Goal: Task Accomplishment & Management: Use online tool/utility

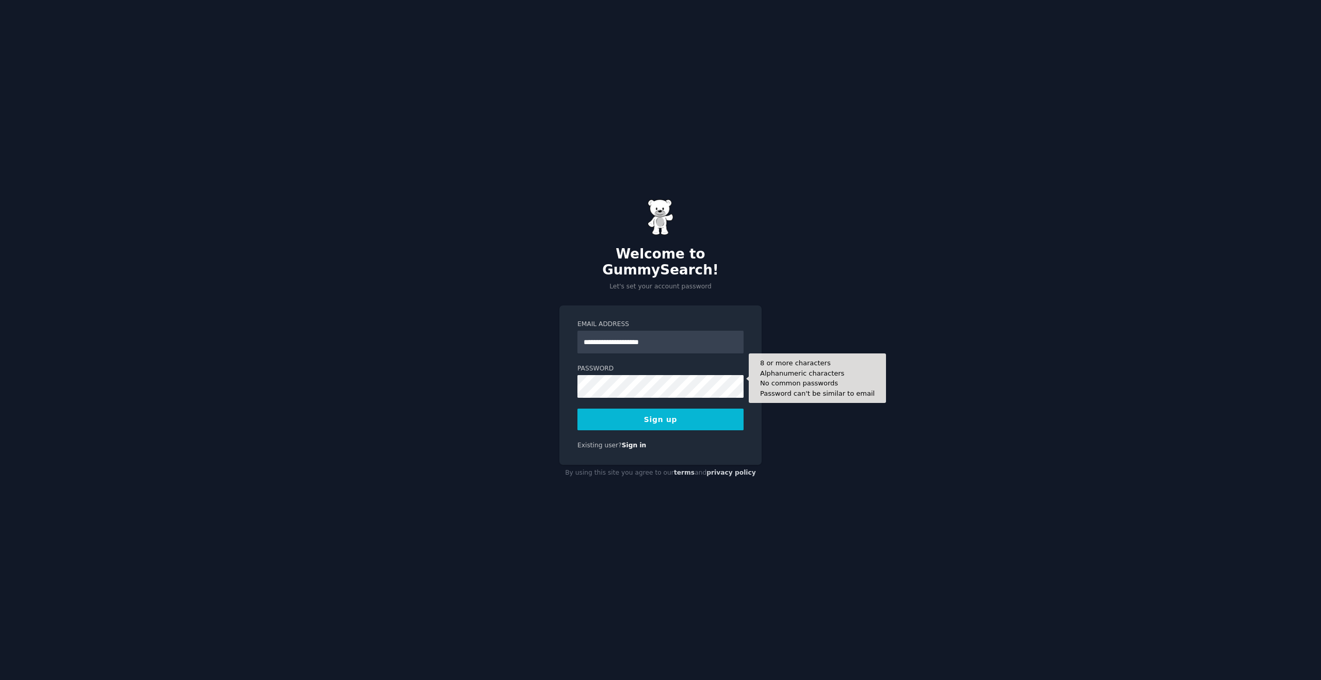
type input "**********"
click at [650, 393] on form "**********" at bounding box center [660, 375] width 166 height 110
click at [649, 414] on button "Sign up" at bounding box center [660, 420] width 166 height 22
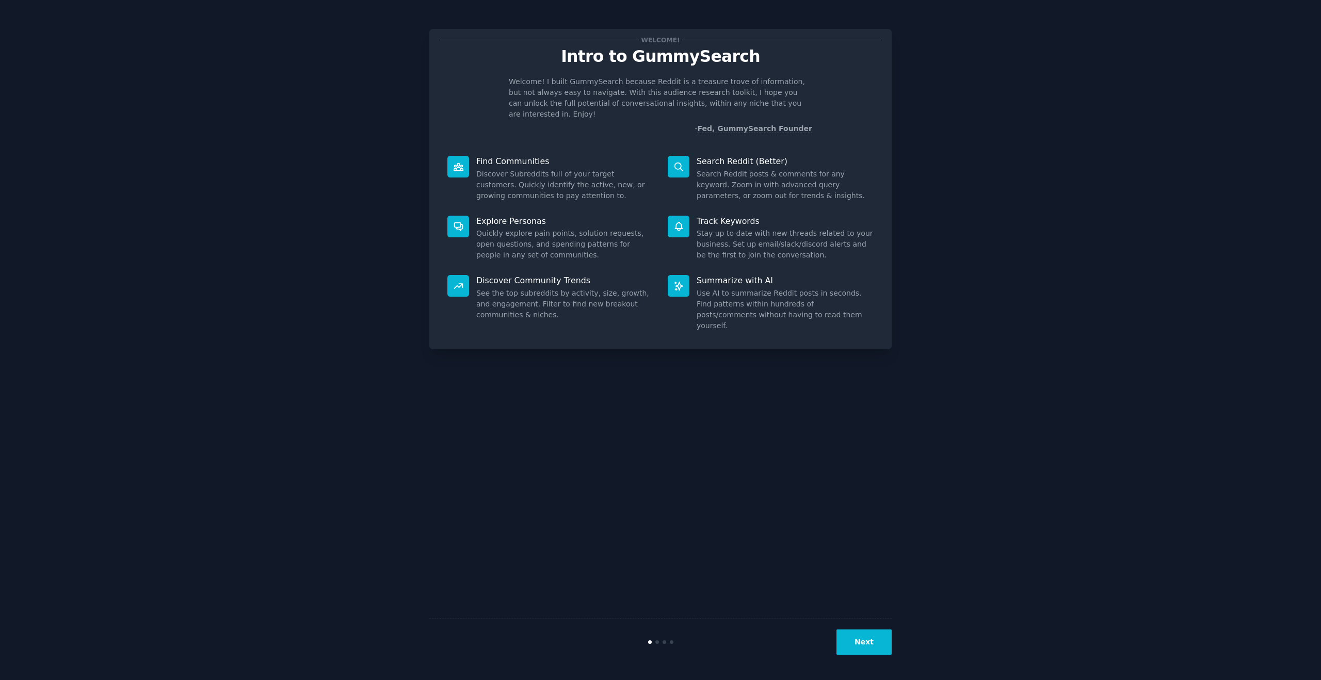
click at [865, 641] on button "Next" at bounding box center [863, 641] width 55 height 25
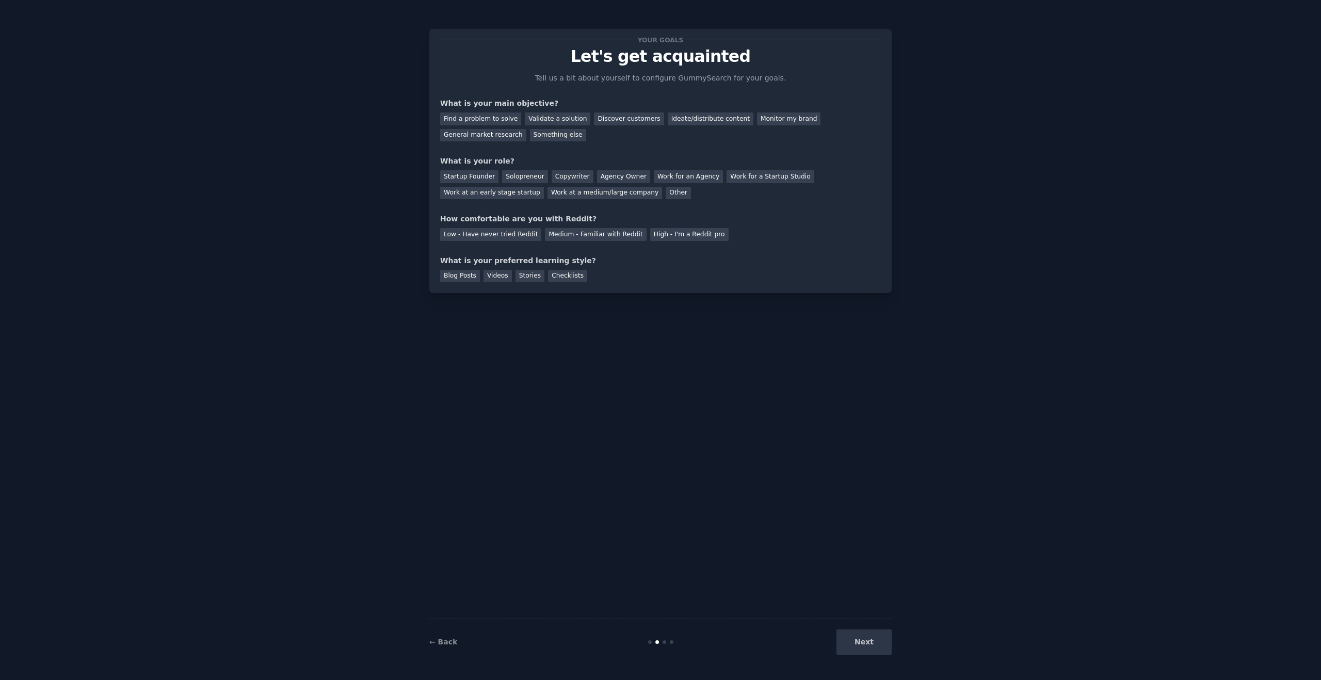
click at [865, 641] on div "Next" at bounding box center [814, 641] width 154 height 25
click at [873, 639] on div "Next" at bounding box center [814, 641] width 154 height 25
click at [501, 120] on div "Find a problem to solve" at bounding box center [480, 118] width 81 height 13
click at [568, 115] on div "Validate a solution" at bounding box center [558, 118] width 66 height 13
click at [479, 122] on div "Find a problem to solve" at bounding box center [480, 118] width 81 height 13
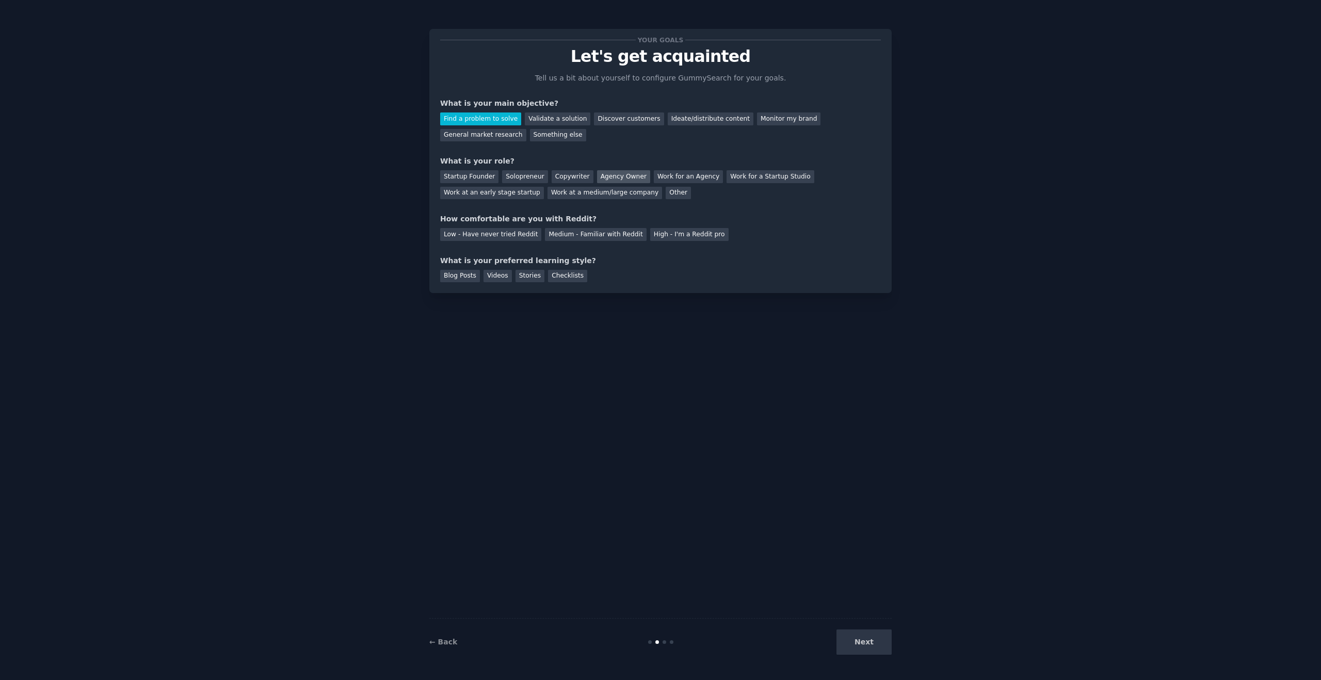
click at [622, 173] on div "Agency Owner" at bounding box center [623, 176] width 53 height 13
click at [518, 236] on div "Low - Have never tried Reddit" at bounding box center [490, 234] width 101 height 13
click at [496, 278] on div "Videos" at bounding box center [497, 276] width 28 height 13
click at [560, 272] on div "Checklists" at bounding box center [567, 276] width 39 height 13
click at [849, 643] on button "Next" at bounding box center [863, 641] width 55 height 25
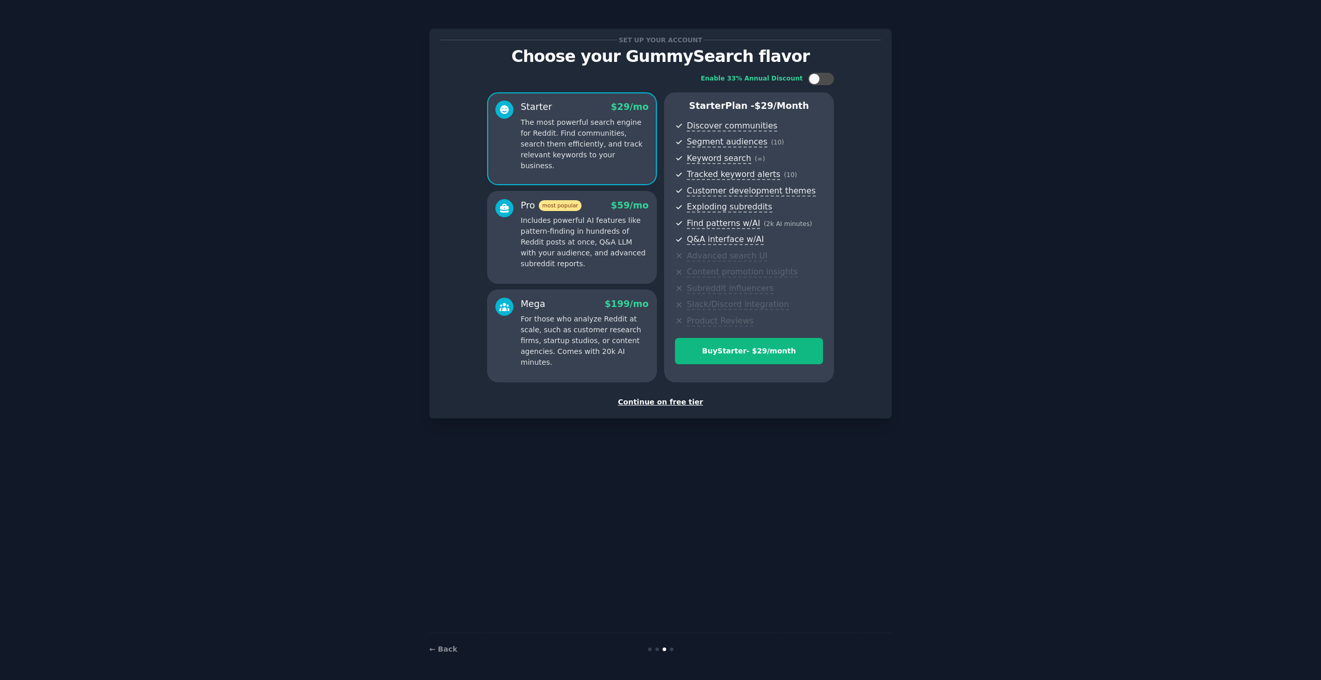
click at [661, 402] on div "Continue on free tier" at bounding box center [660, 402] width 441 height 11
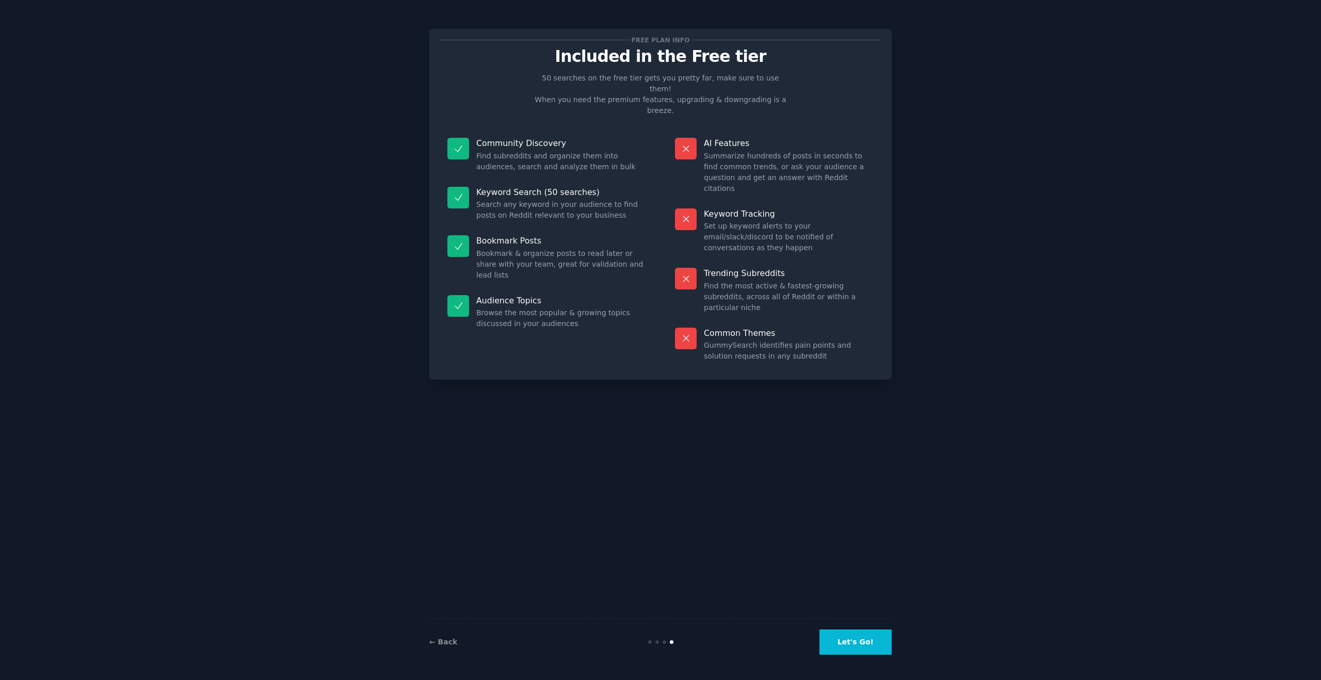
click at [848, 641] on button "Let's Go!" at bounding box center [855, 641] width 72 height 25
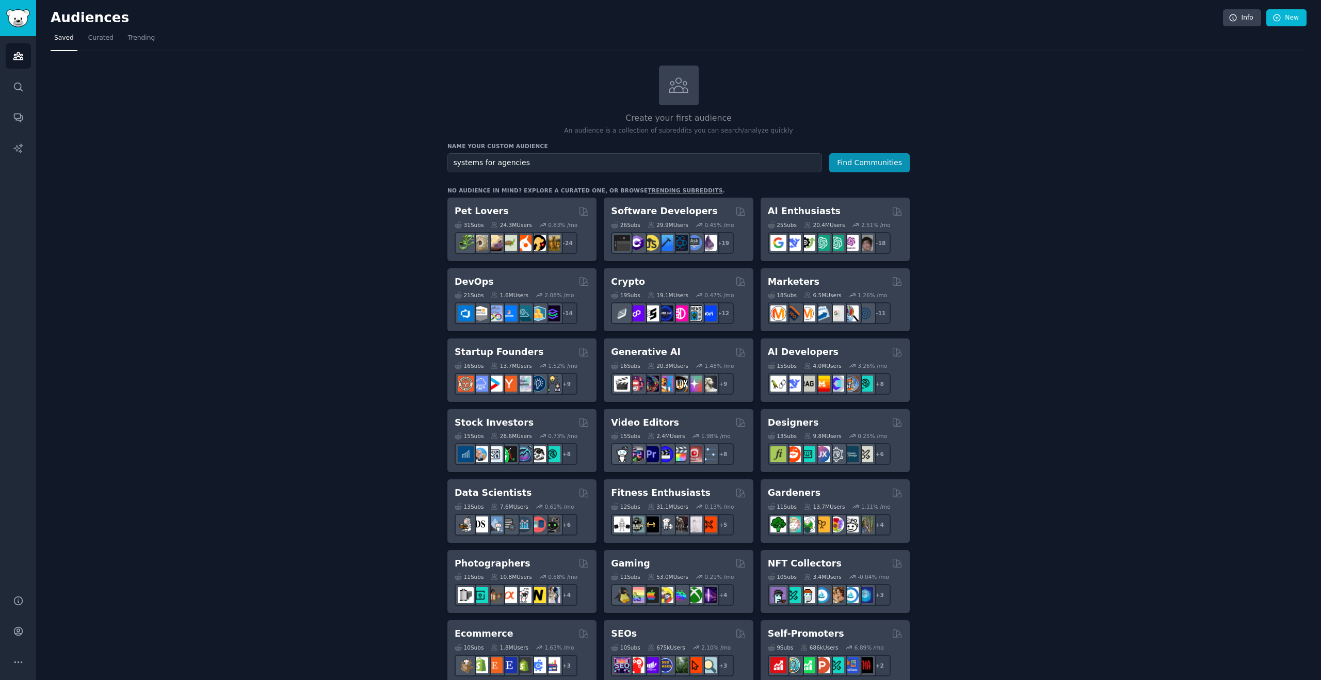
type input "systems for agencies"
click at [829, 153] on button "Find Communities" at bounding box center [869, 162] width 80 height 19
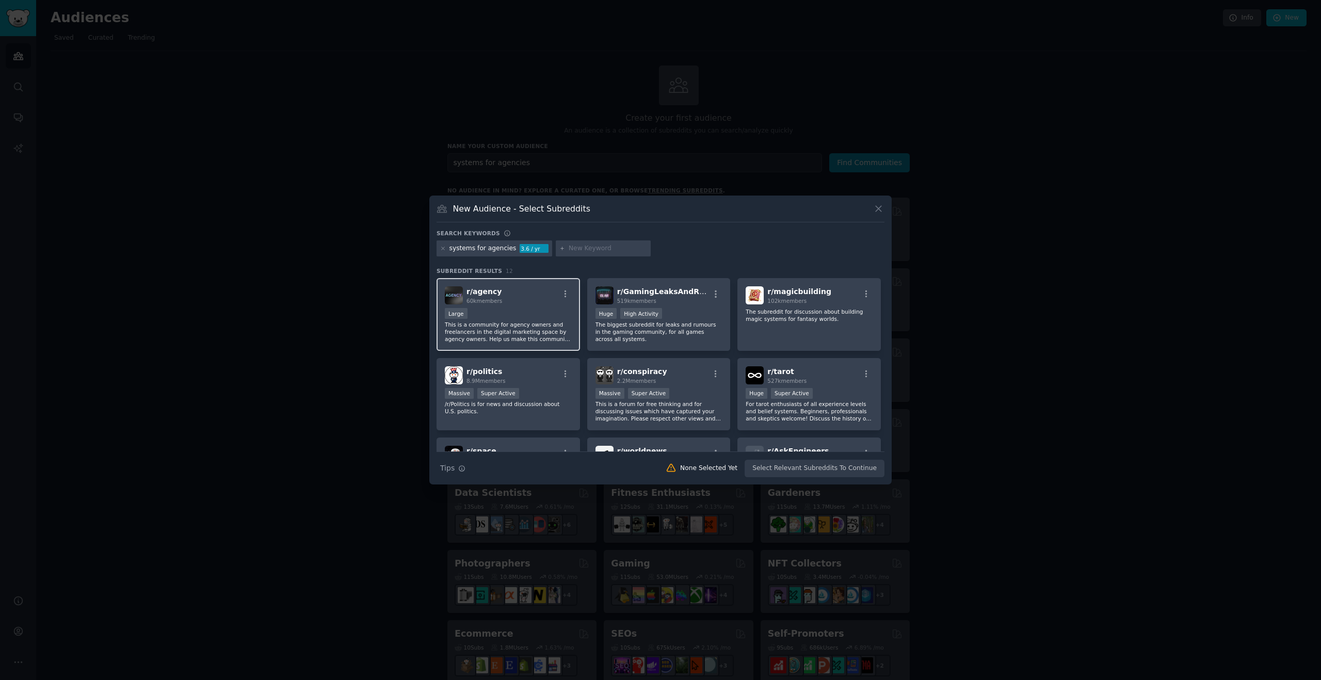
click at [482, 297] on h2 "r/ agency 60k members" at bounding box center [484, 295] width 36 height 18
click at [840, 462] on button "Create Audience" at bounding box center [851, 469] width 68 height 18
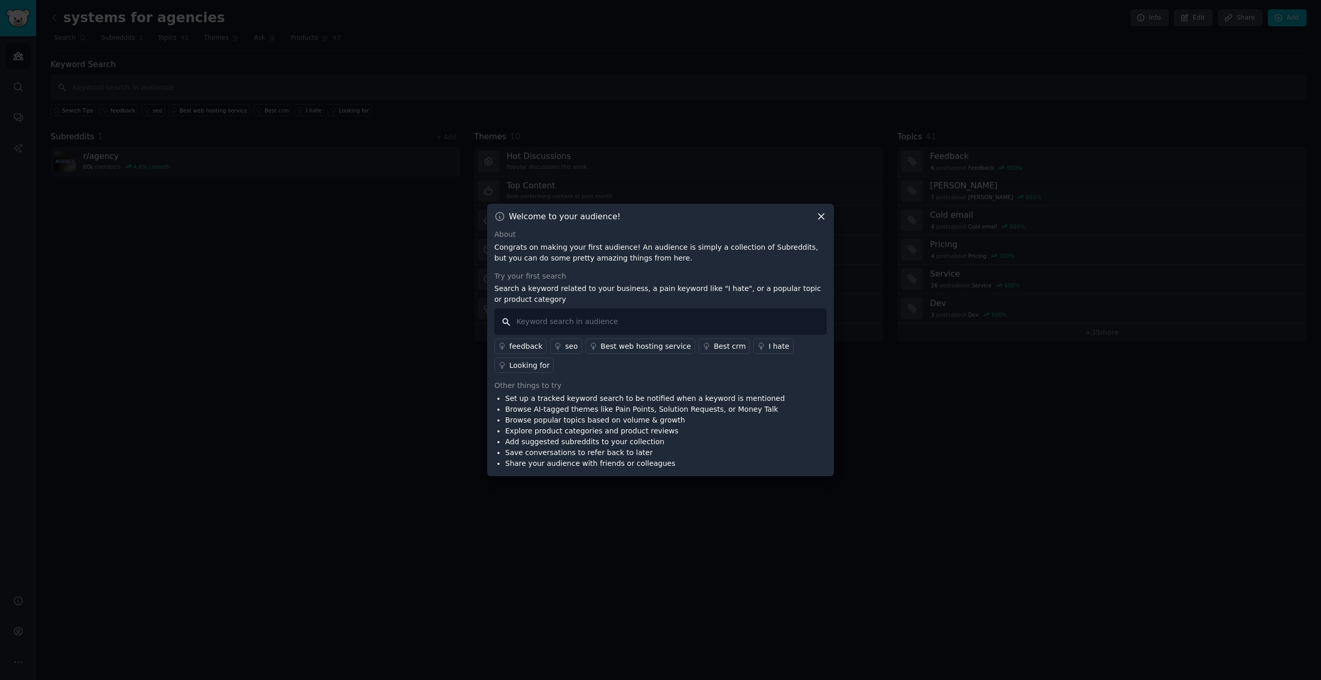
click at [557, 325] on input "text" at bounding box center [660, 322] width 332 height 26
type input "systems"
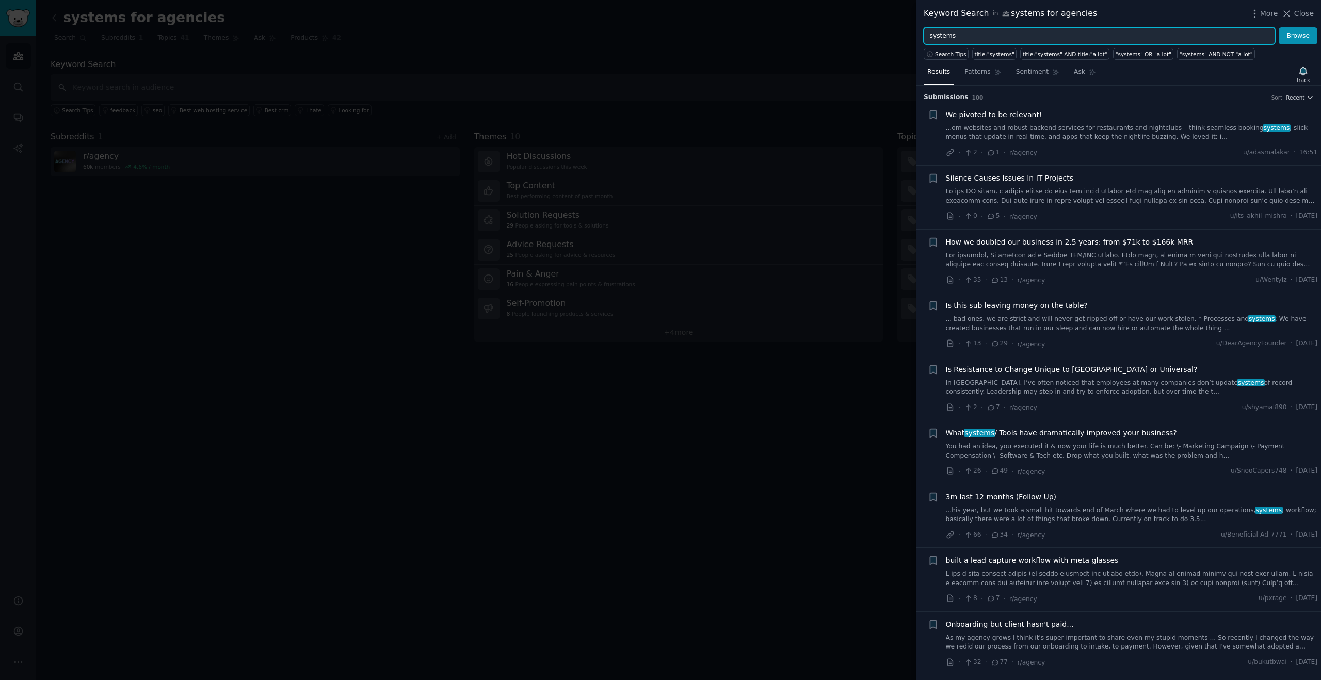
drag, startPoint x: 975, startPoint y: 37, endPoint x: 906, endPoint y: 39, distance: 69.2
click at [906, 39] on div "Keyword Search in systems for agencies More Close systems Browse Search Tips ti…" at bounding box center [660, 340] width 1321 height 680
click at [1278, 27] on button "Browse" at bounding box center [1297, 36] width 39 height 18
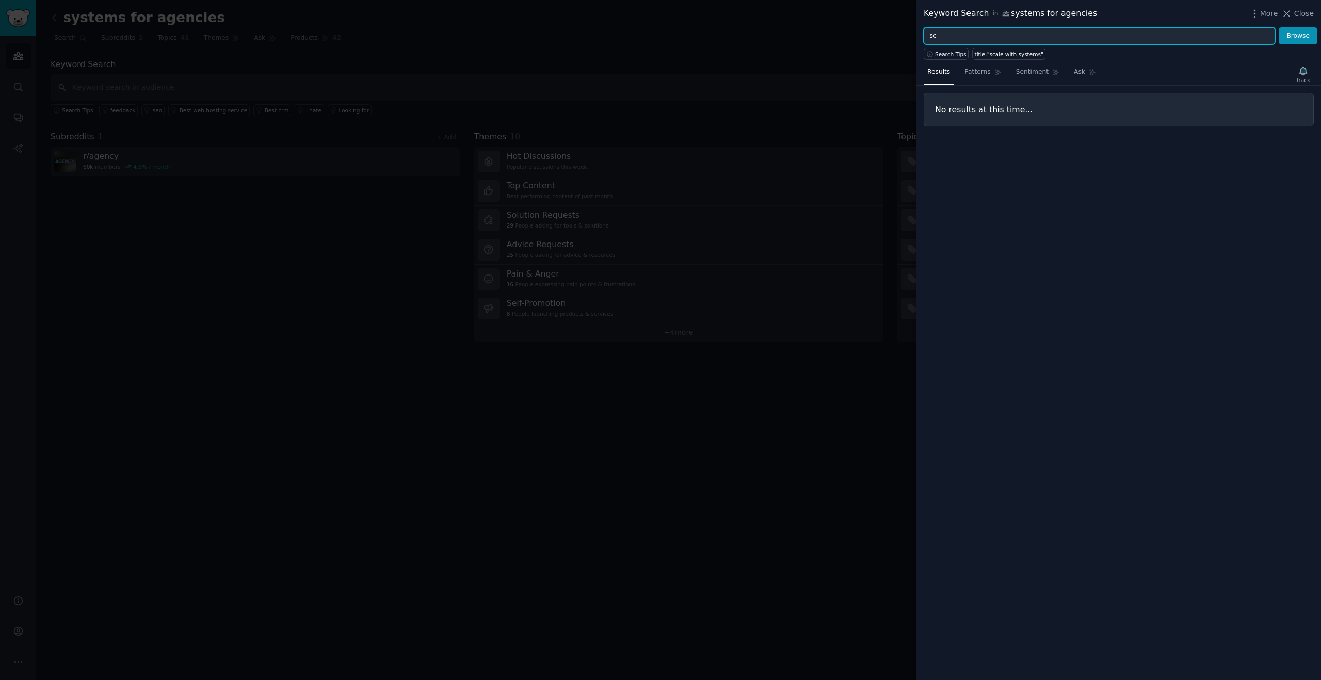
type input "s"
click at [1278, 27] on button "Browse" at bounding box center [1297, 36] width 39 height 18
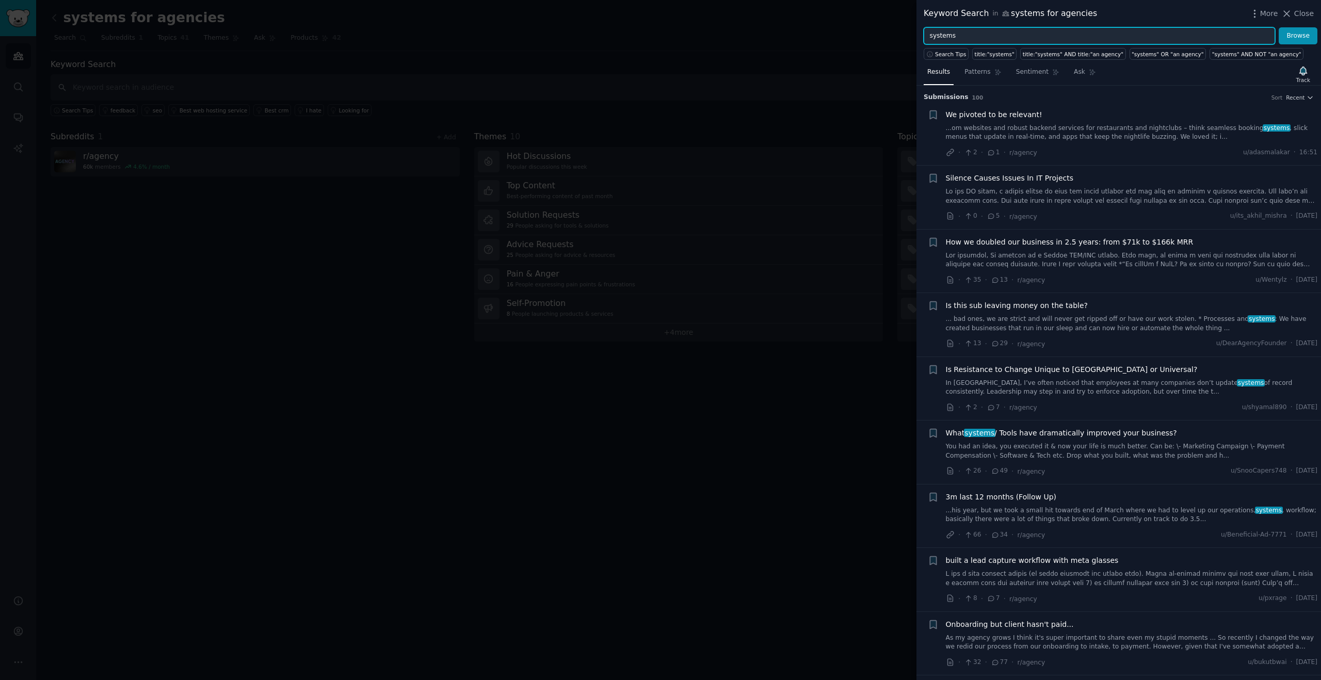
drag, startPoint x: 983, startPoint y: 39, endPoint x: 879, endPoint y: 47, distance: 105.1
click at [879, 47] on div "Keyword Search in systems for agencies More Close systems Browse Search Tips ti…" at bounding box center [660, 340] width 1321 height 680
click at [973, 39] on input "systems" at bounding box center [1099, 36] width 351 height 18
type input "automation"
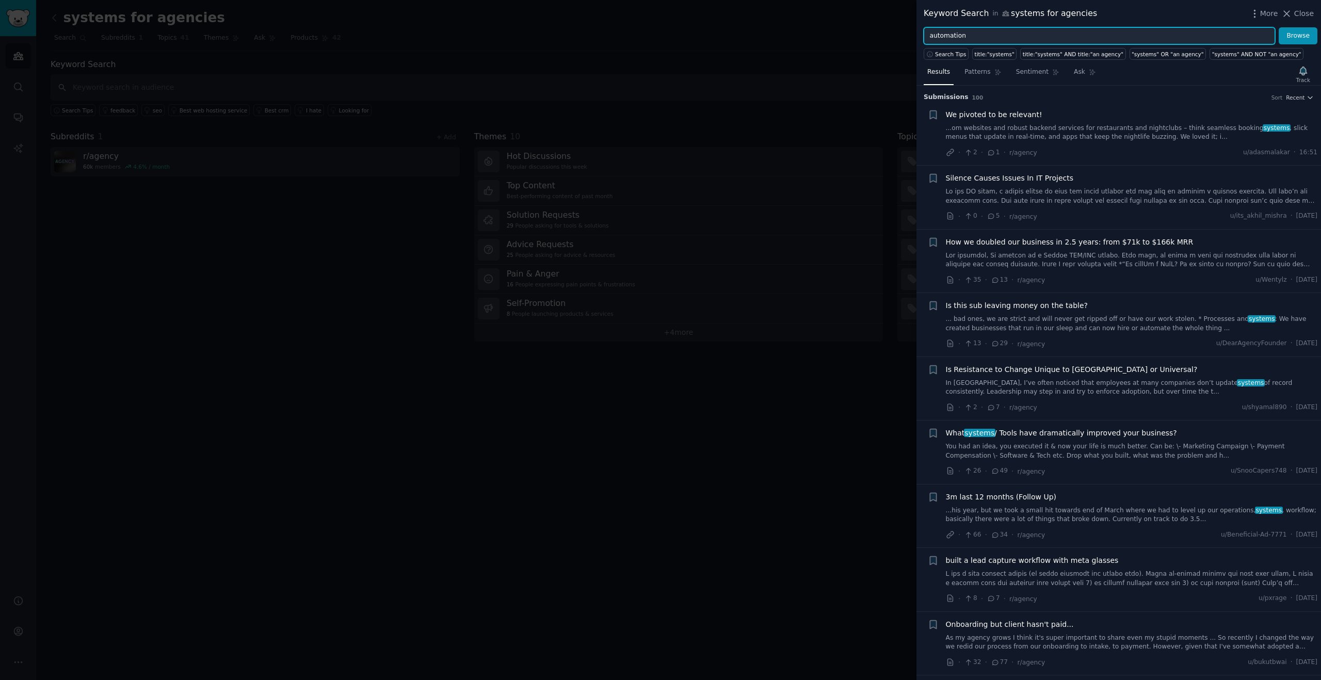
click at [1278, 27] on button "Browse" at bounding box center [1297, 36] width 39 height 18
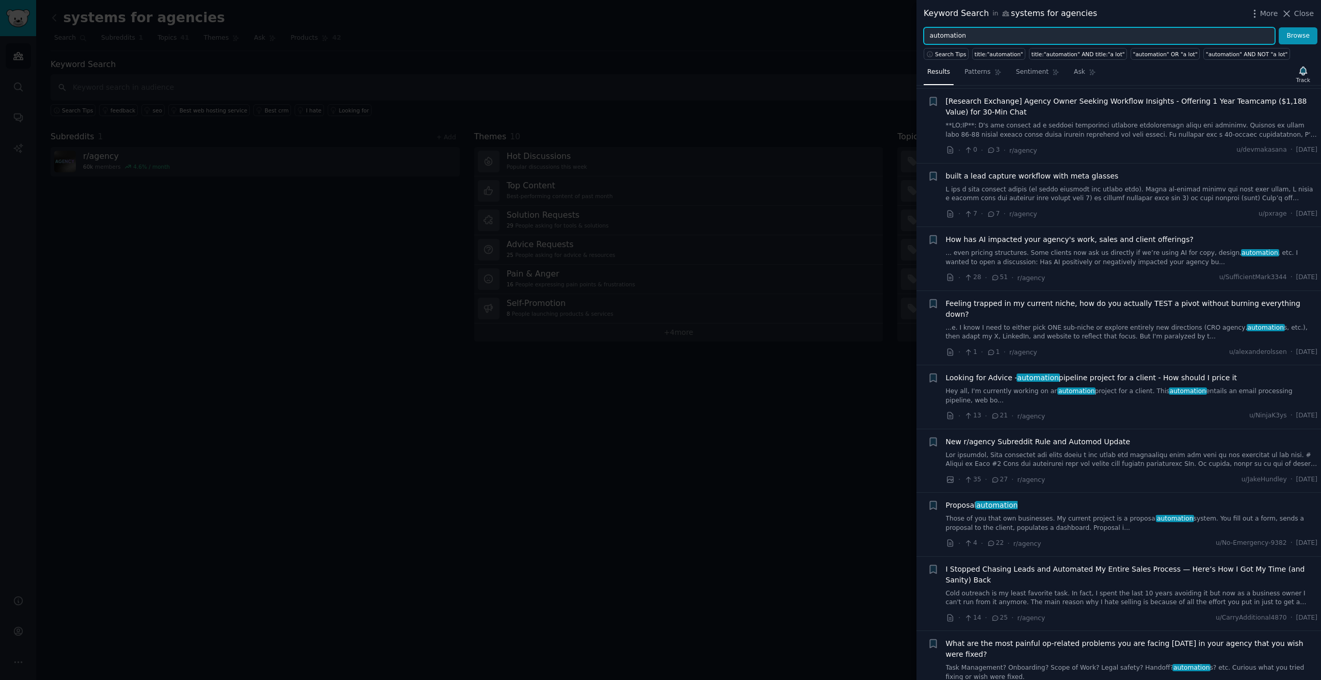
scroll to position [456, 0]
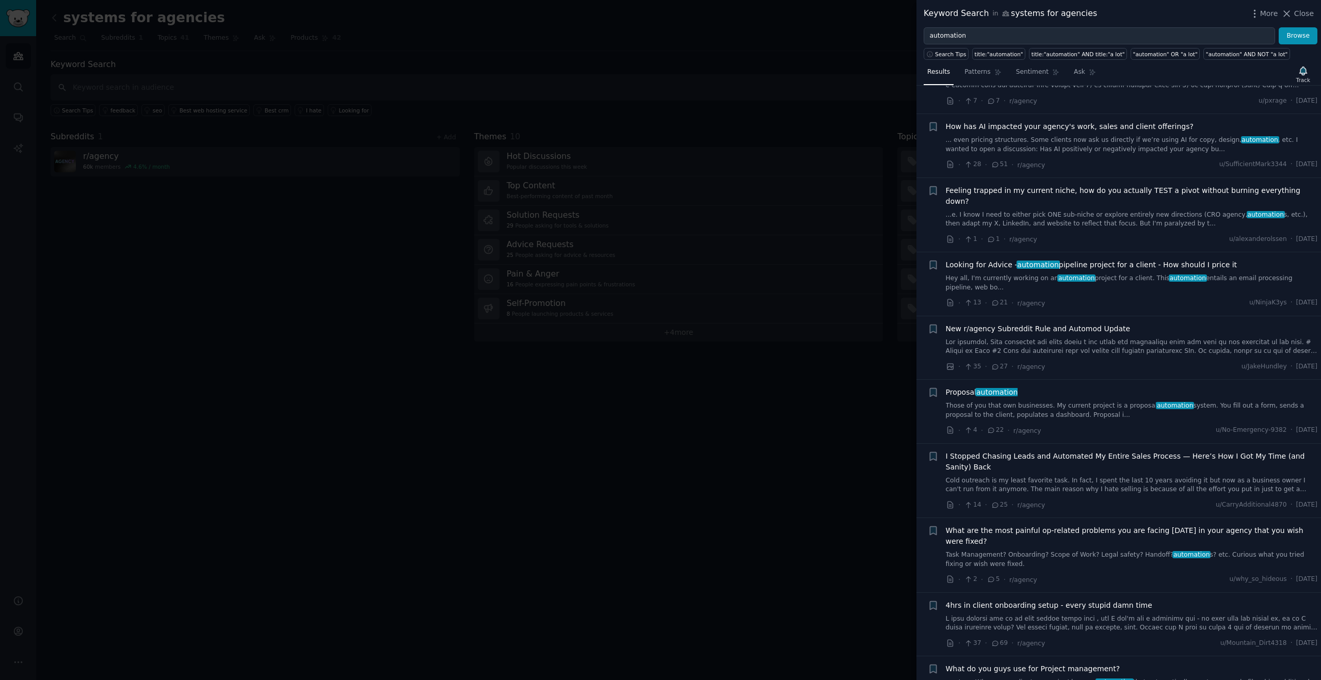
click at [958, 387] on span "Proposal automation" at bounding box center [982, 392] width 72 height 11
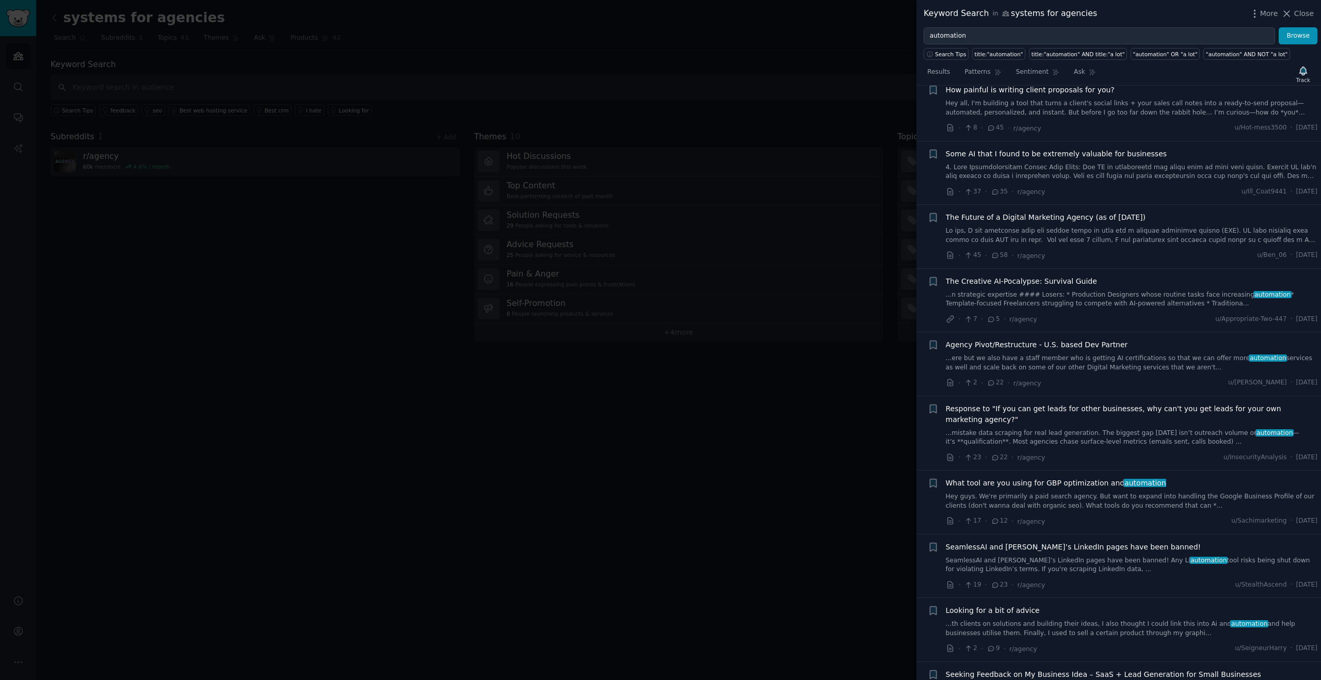
scroll to position [2492, 0]
